Goal: Information Seeking & Learning: Learn about a topic

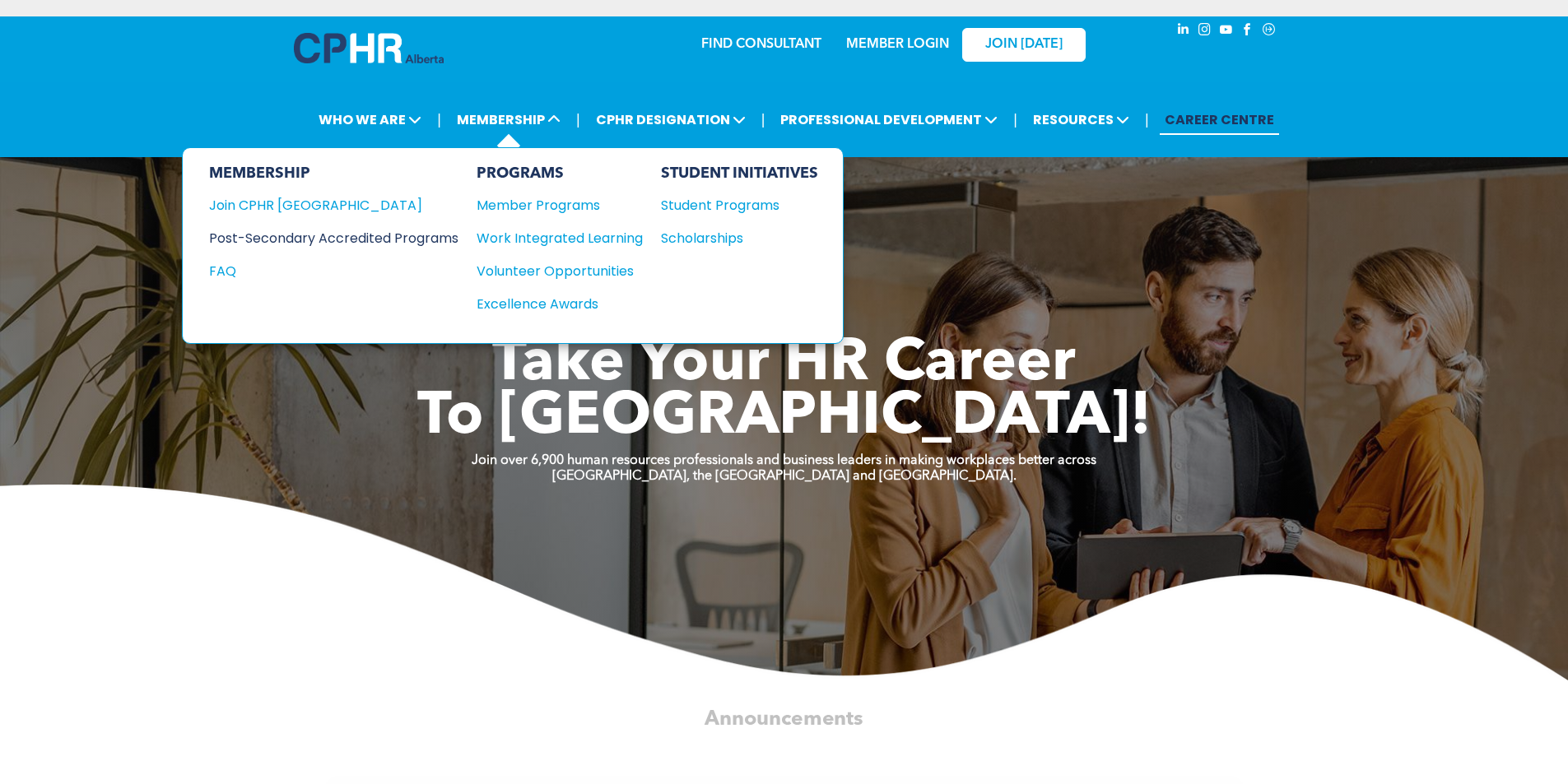
click at [369, 238] on div "Post-Secondary Accredited Programs" at bounding box center [322, 238] width 225 height 20
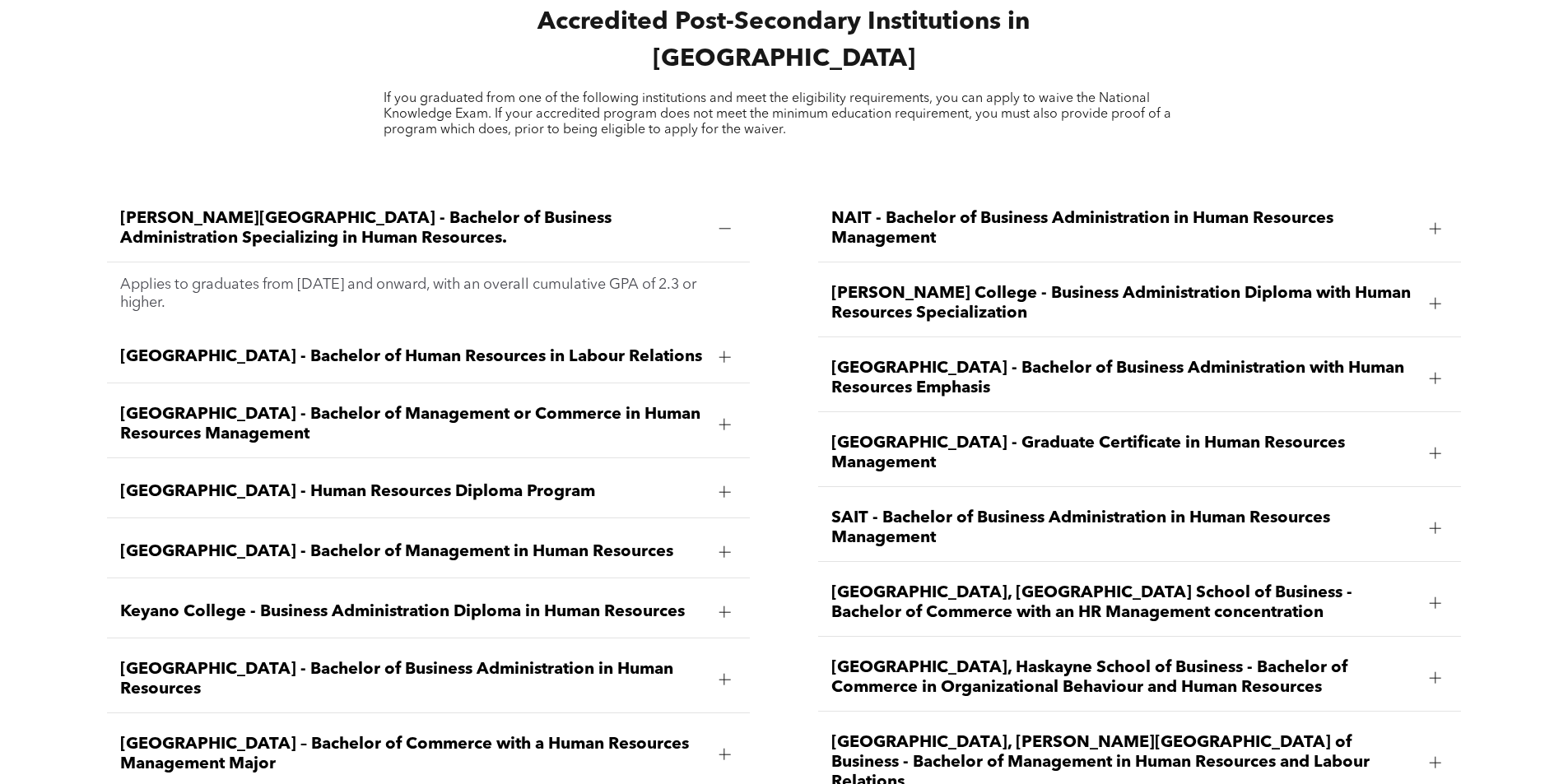
scroll to position [2468, 0]
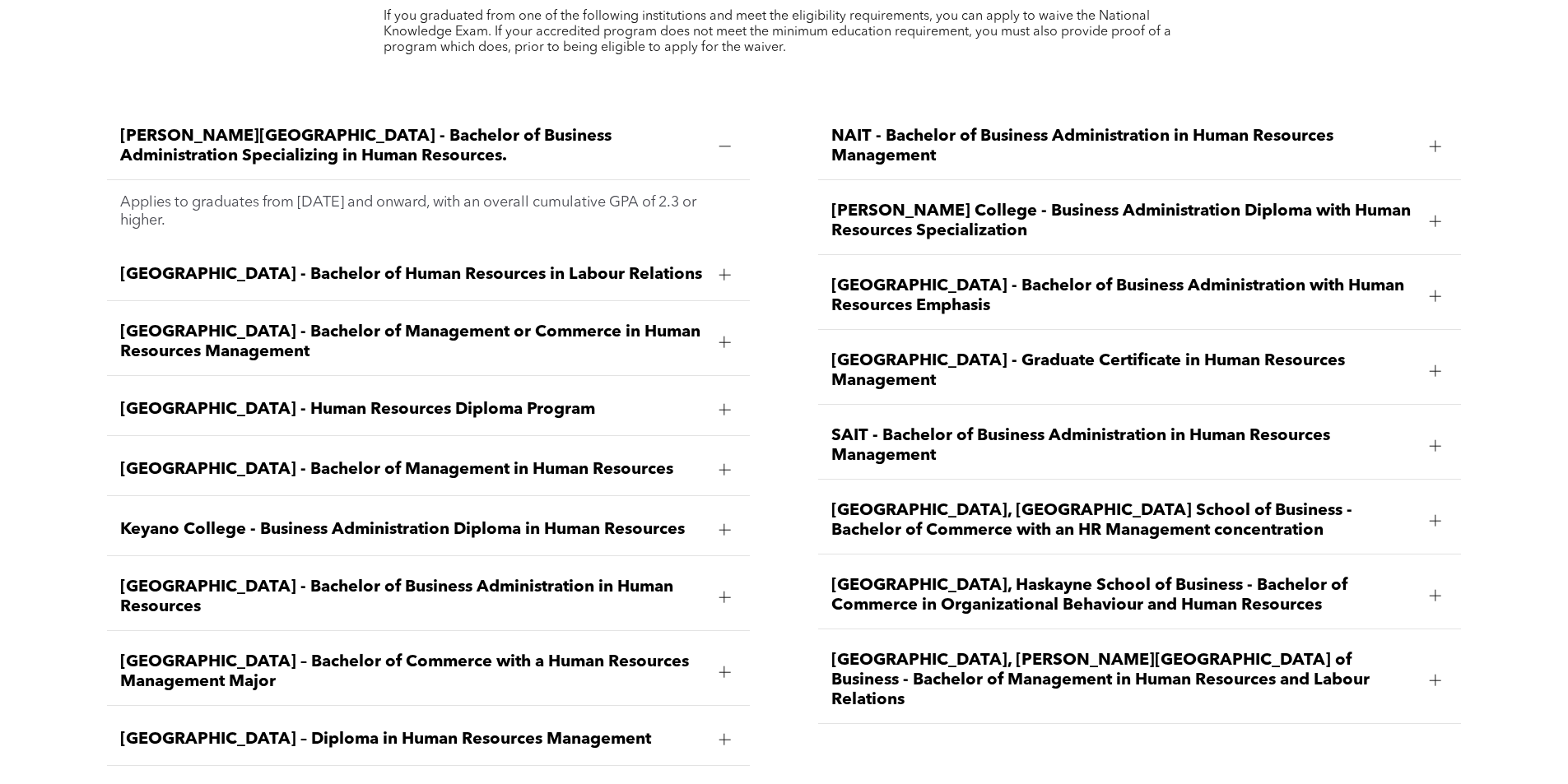
click at [1435, 590] on div at bounding box center [1435, 596] width 12 height 12
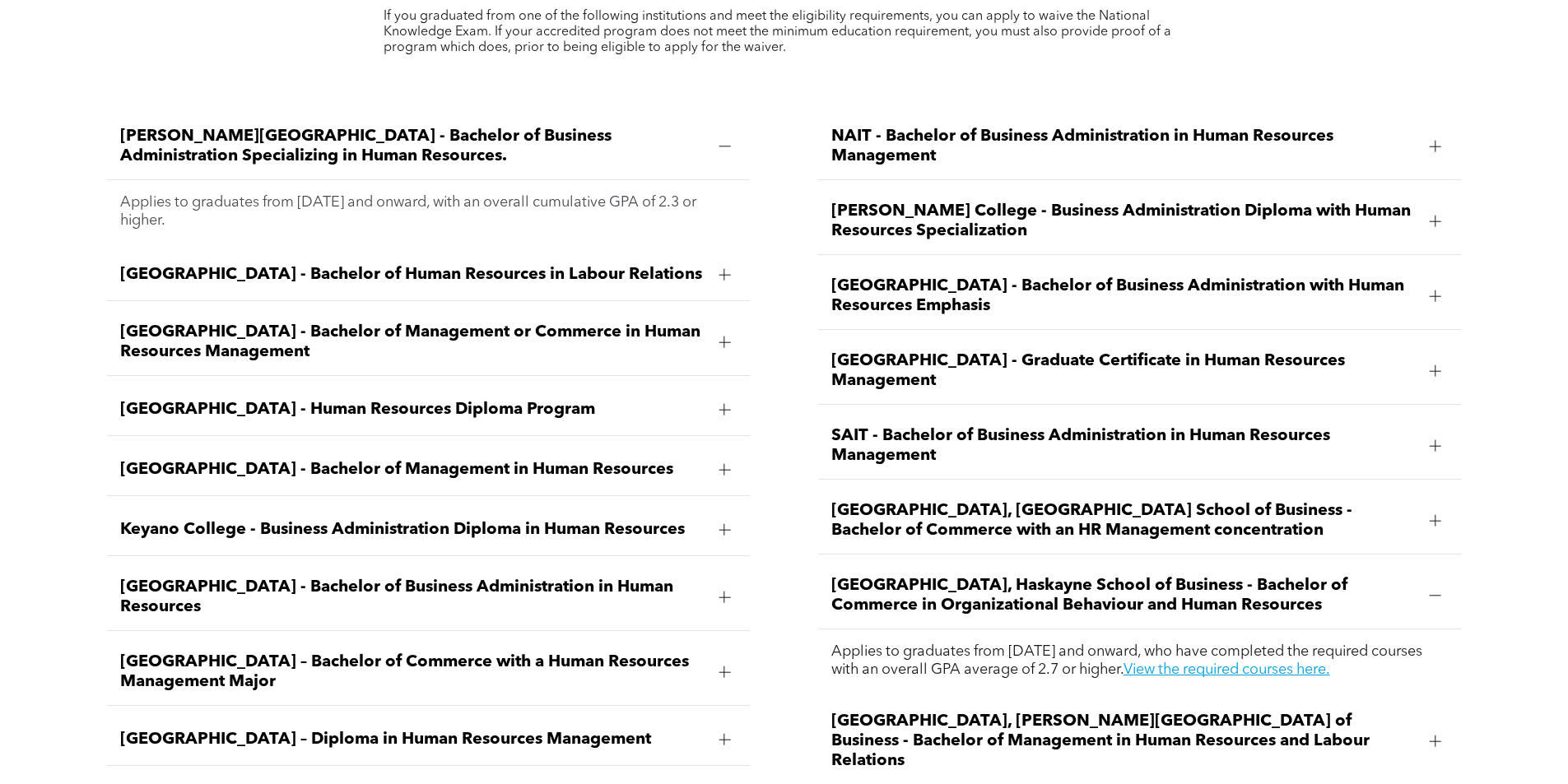
click at [1437, 590] on div at bounding box center [1435, 596] width 12 height 12
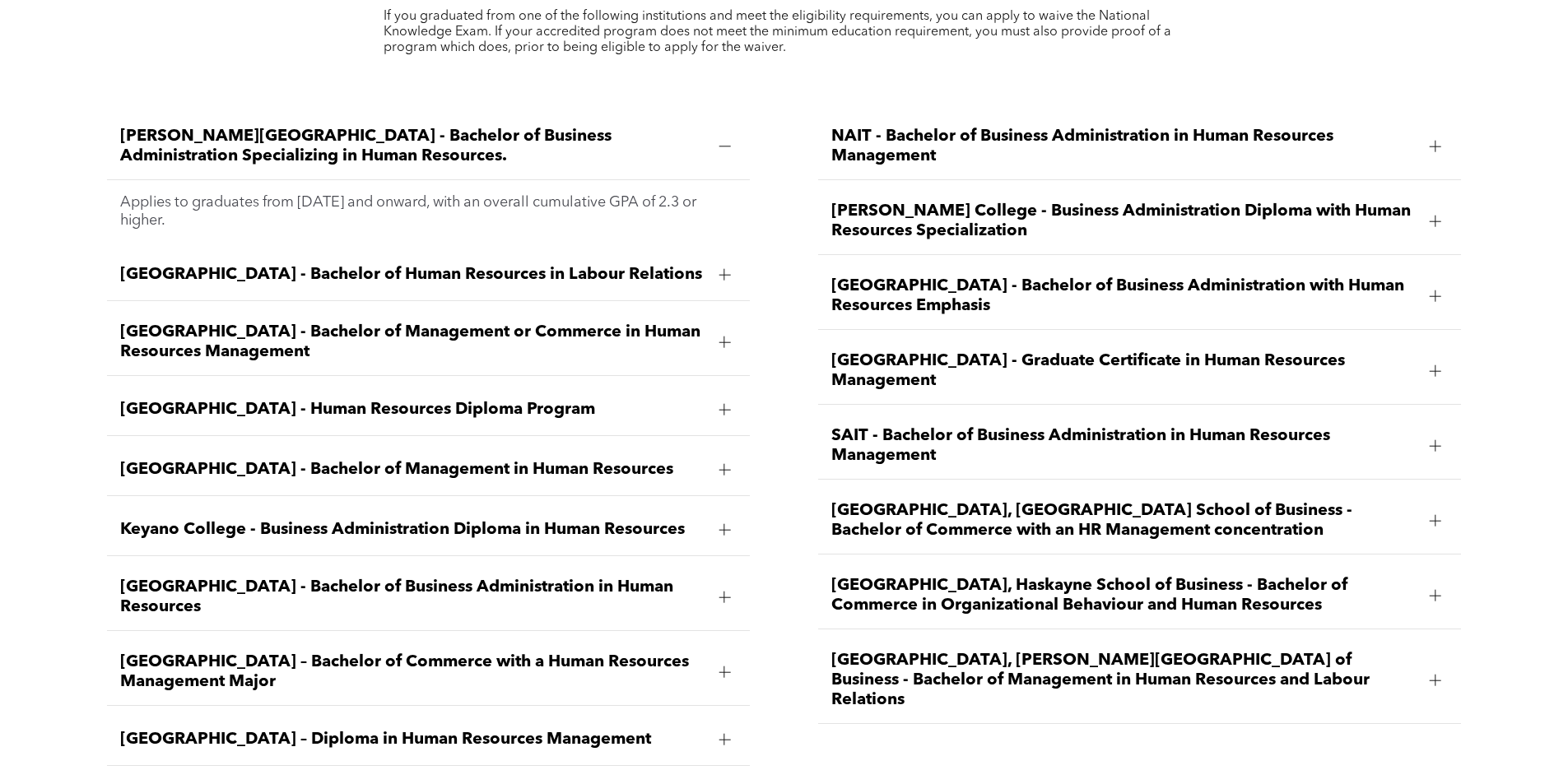
click at [728, 404] on div at bounding box center [724, 410] width 12 height 12
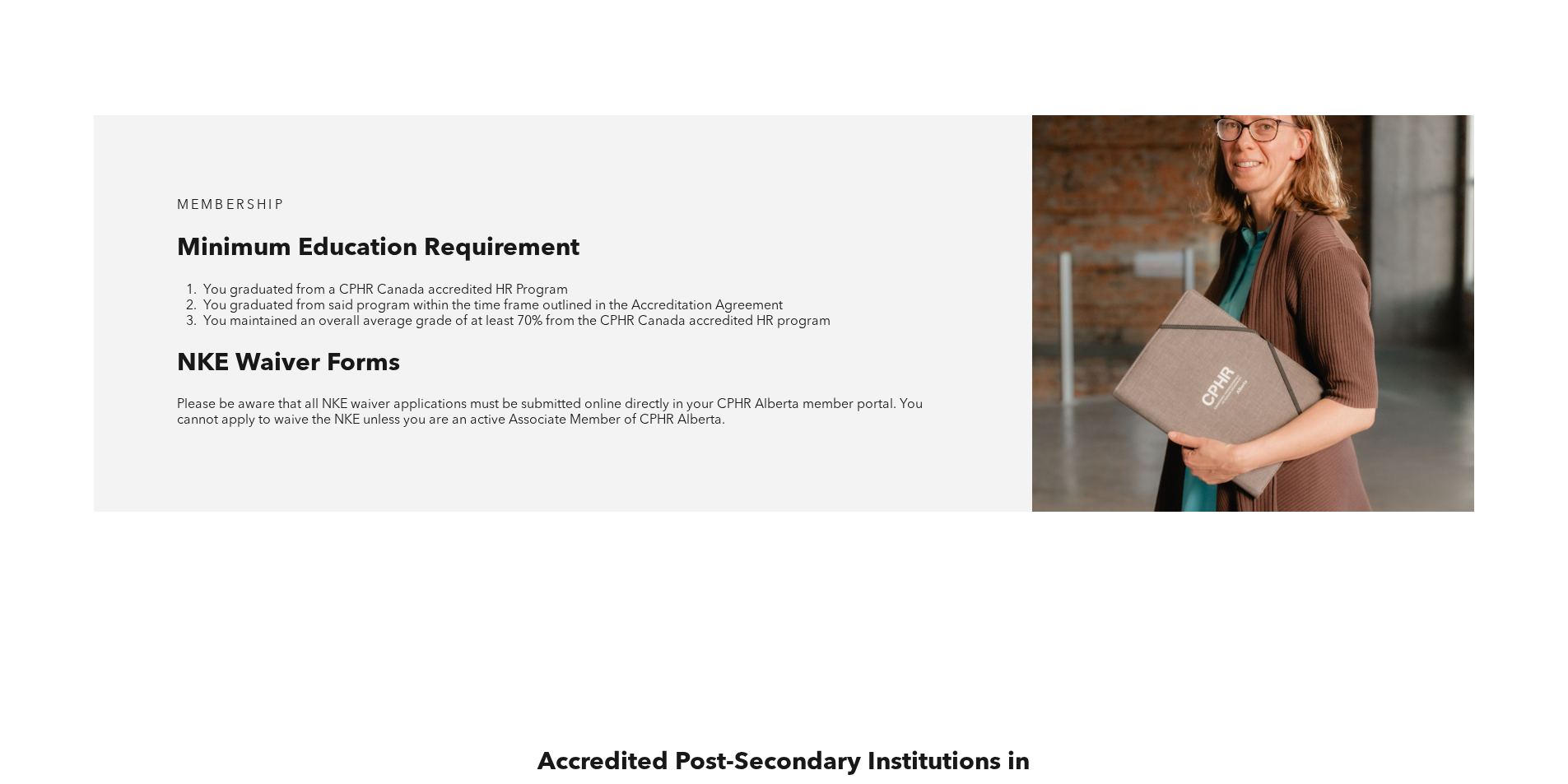
scroll to position [1152, 0]
